Goal: Consume media (video, audio)

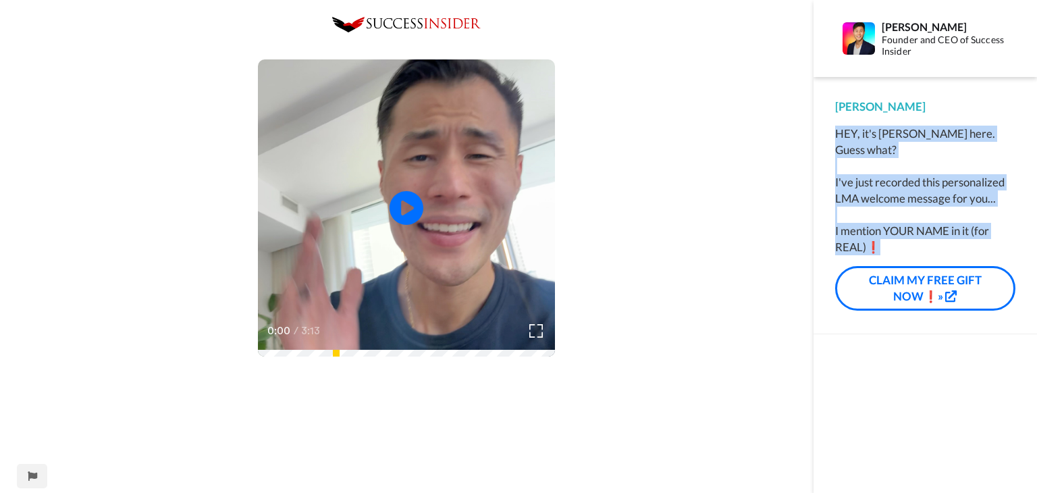
drag, startPoint x: 832, startPoint y: 124, endPoint x: 928, endPoint y: 232, distance: 144.4
click at [928, 233] on div "[PERSON_NAME], it's [PERSON_NAME] here. Guess what? I've just recorded this per…" at bounding box center [925, 205] width 223 height 257
copy div "HEY, it's [PERSON_NAME] here. Guess what? I've just recorded this personalized …"
